Goal: Transaction & Acquisition: Subscribe to service/newsletter

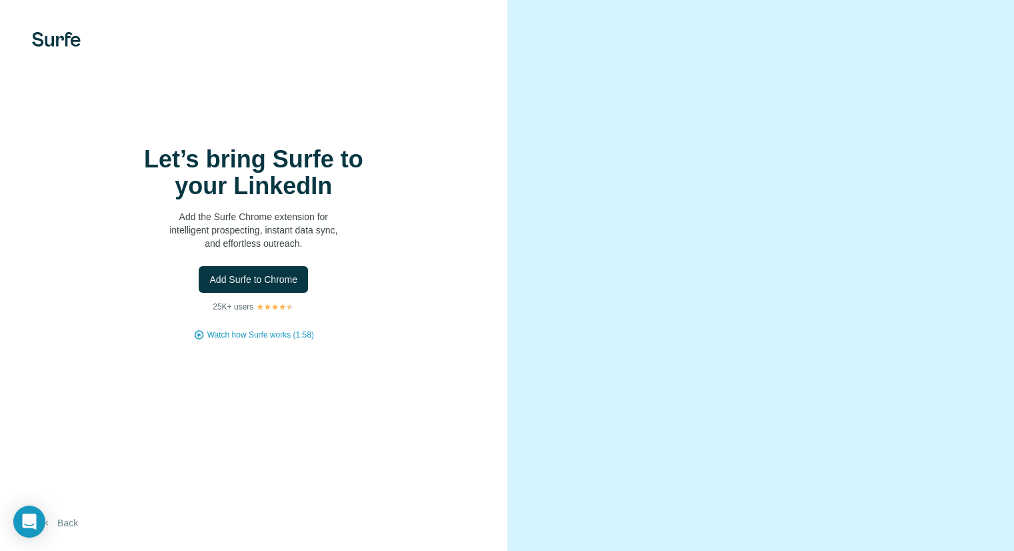
click at [61, 521] on button "Back" at bounding box center [59, 523] width 55 height 24
click at [69, 43] on img at bounding box center [56, 39] width 49 height 15
click at [63, 43] on img at bounding box center [56, 39] width 49 height 15
click at [289, 197] on h1 "Let’s bring Surfe to your LinkedIn" at bounding box center [253, 172] width 267 height 53
click at [270, 337] on span "Watch how Surfe works (1:58)" at bounding box center [260, 335] width 107 height 12
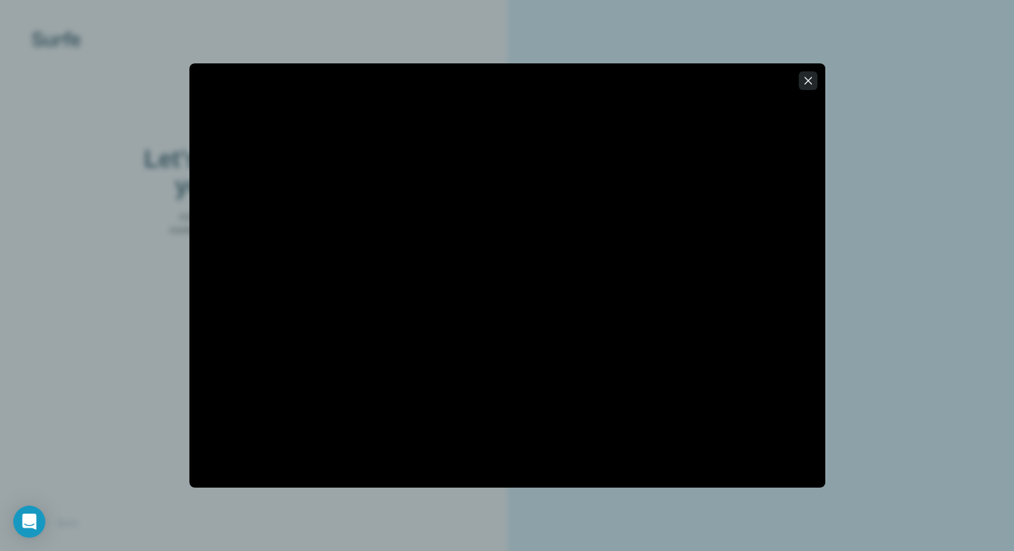
click at [809, 81] on icon "button" at bounding box center [807, 80] width 7 height 7
